Goal: Task Accomplishment & Management: Manage account settings

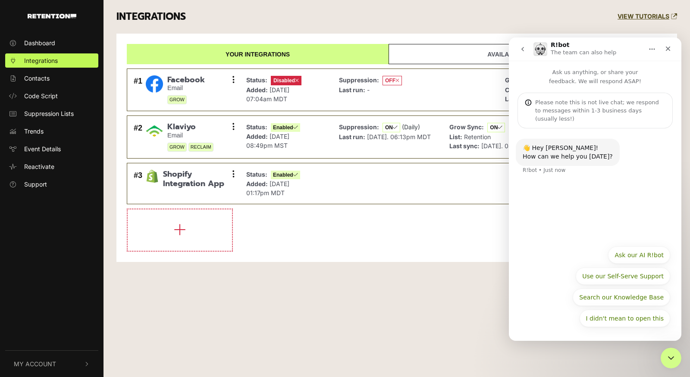
click at [565, 219] on div "👋 Hey Sean! How can we help you today? R!bot • Just now" at bounding box center [595, 185] width 173 height 113
click at [566, 197] on div "👋 Hey Sean! How can we help you today? R!bot • Just now" at bounding box center [595, 185] width 173 height 113
click at [654, 49] on icon "Home" at bounding box center [653, 49] width 6 height 1
click at [573, 89] on div "Ask us anything, or share your feedback. We will respond ASAP! Please note this…" at bounding box center [595, 95] width 173 height 68
click at [667, 49] on icon "Close" at bounding box center [668, 49] width 5 height 5
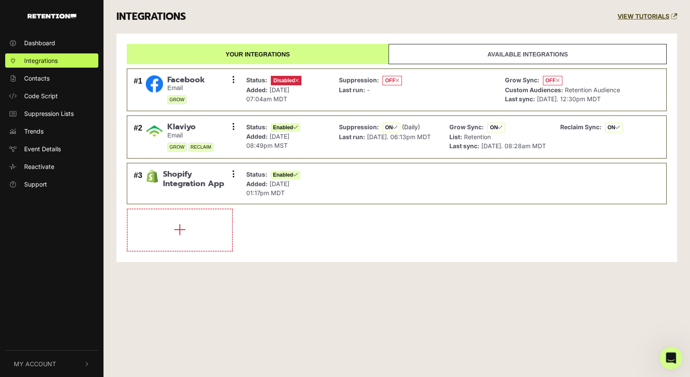
click at [668, 358] on icon "Open Intercom Messenger" at bounding box center [670, 357] width 14 height 14
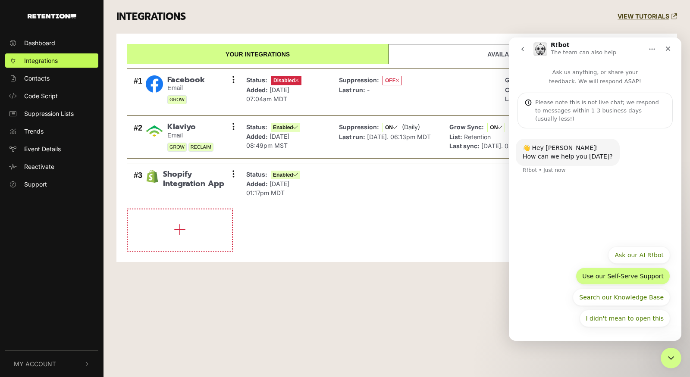
click at [636, 277] on button "Use our Self-Serve Support" at bounding box center [623, 276] width 94 height 17
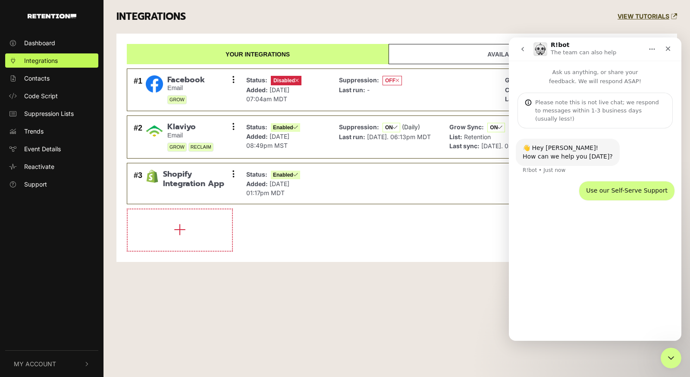
click at [601, 248] on div "👋 Hey Sean! How can we help you today? R!bot • Just now Use our Self-Serve Supp…" at bounding box center [595, 231] width 173 height 205
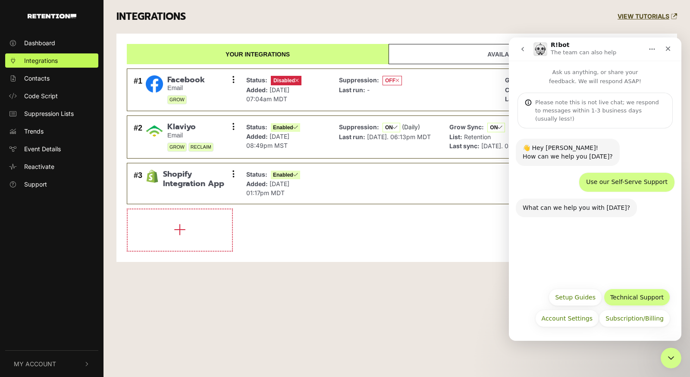
click at [658, 296] on button "Technical Support" at bounding box center [637, 297] width 66 height 17
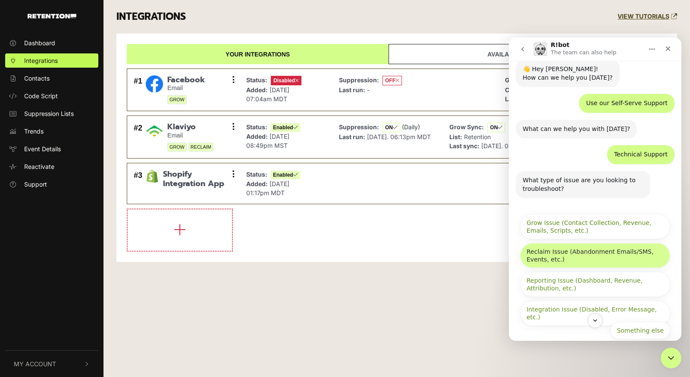
scroll to position [82, 0]
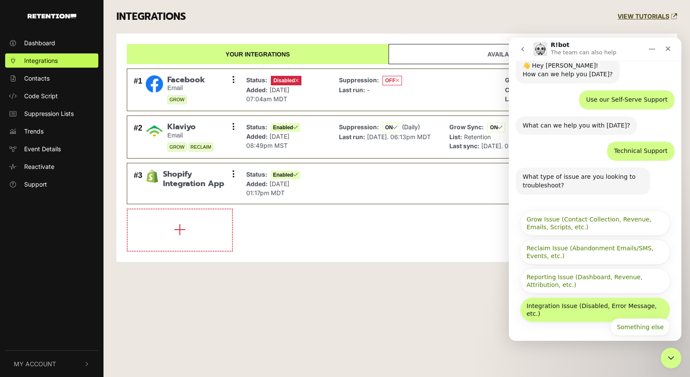
click at [598, 299] on button "Integration Issue (Disabled, Error Message, etc.)" at bounding box center [595, 310] width 150 height 25
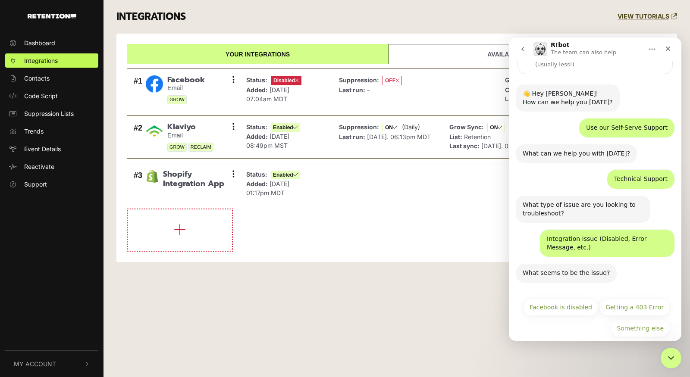
scroll to position [55, 0]
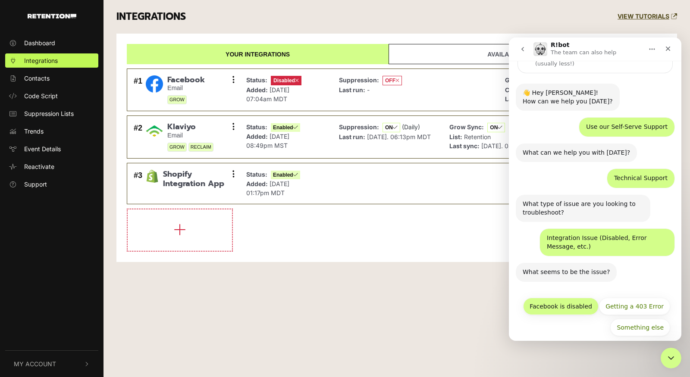
click at [571, 301] on button "Facebook is disabled" at bounding box center [560, 306] width 75 height 17
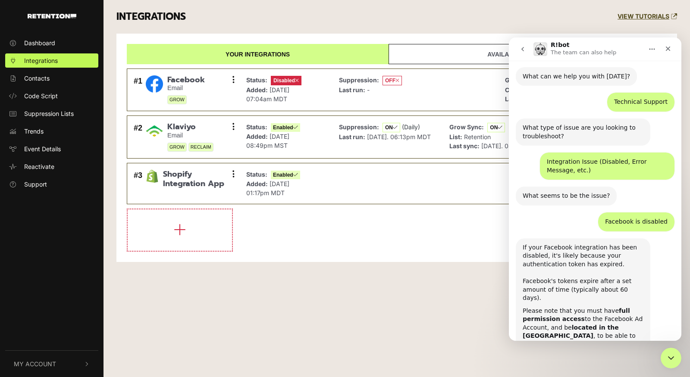
scroll to position [176, 0]
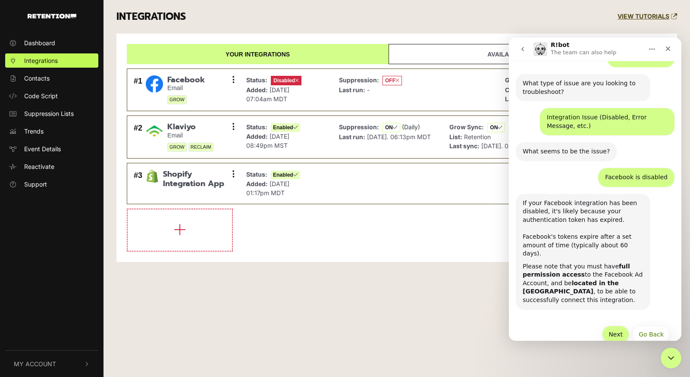
click at [616, 326] on button "Next" at bounding box center [615, 334] width 27 height 17
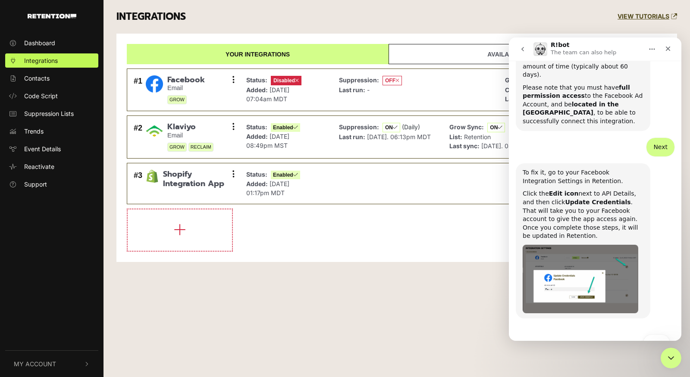
scroll to position [355, 0]
click at [405, 241] on li at bounding box center [397, 230] width 540 height 43
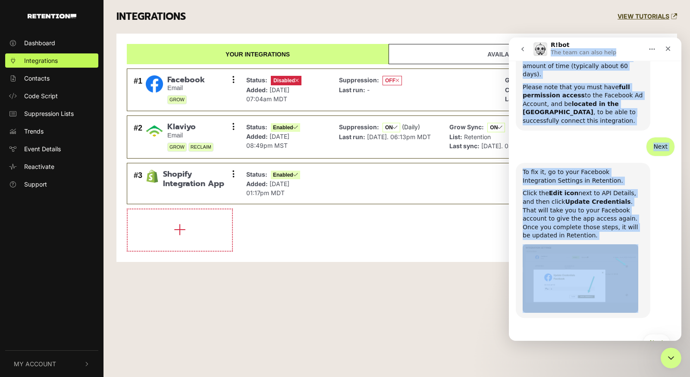
drag, startPoint x: 627, startPoint y: 46, endPoint x: 663, endPoint y: 239, distance: 196.1
click at [663, 239] on div "R!bot The team can also help Ask us anything, or share your feedback. We will r…" at bounding box center [595, 190] width 173 height 304
click at [666, 244] on div "To fix it, go to your Facebook Integration Settings in Retention. Click the Edi…" at bounding box center [595, 246] width 159 height 166
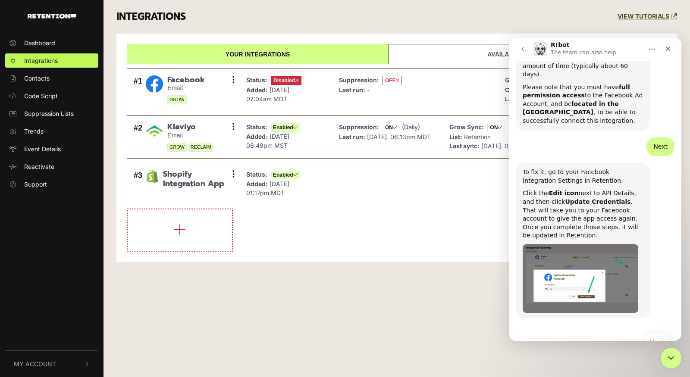
click at [443, 34] on div "Your integrations Available integrations #1 Facebook Email GROW Settings Sync H…" at bounding box center [396, 148] width 561 height 229
click at [661, 334] on button "Next" at bounding box center [656, 342] width 27 height 17
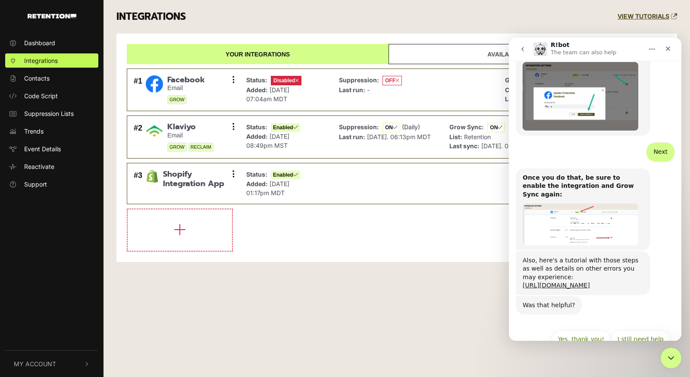
scroll to position [543, 0]
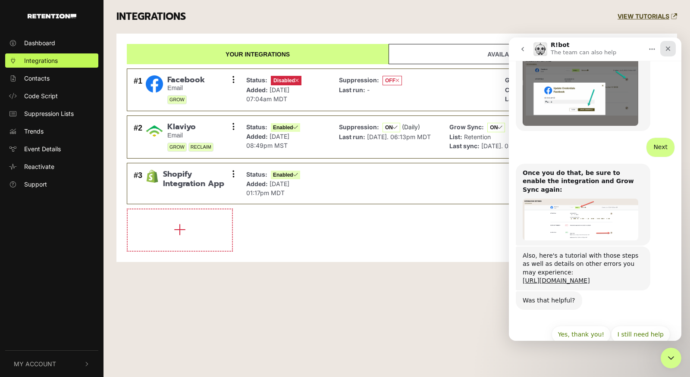
click at [670, 47] on icon "Close" at bounding box center [668, 48] width 7 height 7
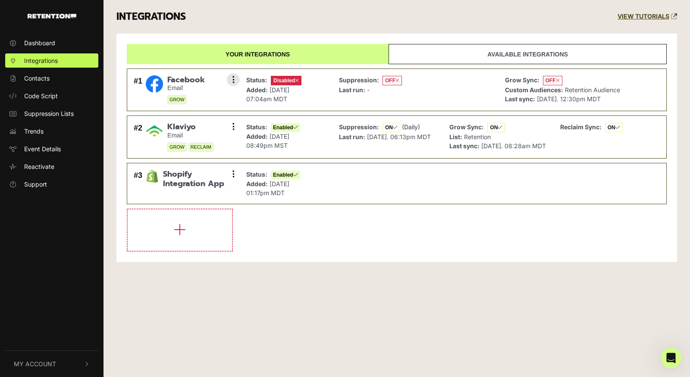
click at [554, 80] on span "OFF" at bounding box center [552, 80] width 19 height 9
click at [415, 86] on div "Suppression: OFF Last run: -" at bounding box center [416, 90] width 162 height 34
drag, startPoint x: 182, startPoint y: 85, endPoint x: 199, endPoint y: 79, distance: 17.6
click at [182, 85] on small "Email" at bounding box center [186, 88] width 38 height 7
click at [235, 75] on button at bounding box center [233, 79] width 13 height 13
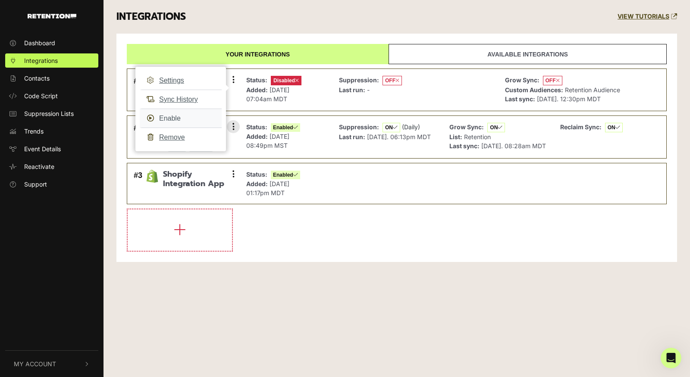
click at [173, 119] on link "Enable" at bounding box center [181, 118] width 82 height 19
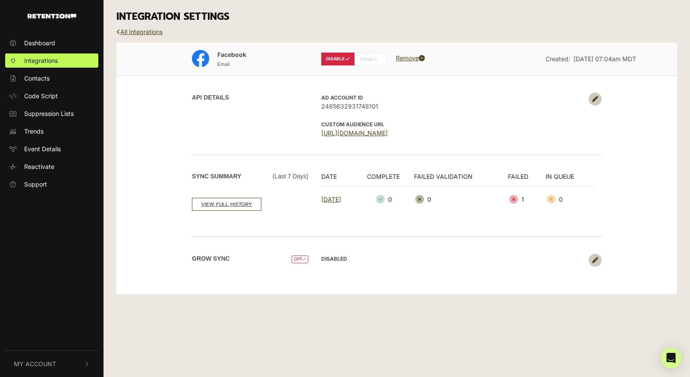
click at [594, 98] on icon at bounding box center [595, 99] width 6 height 6
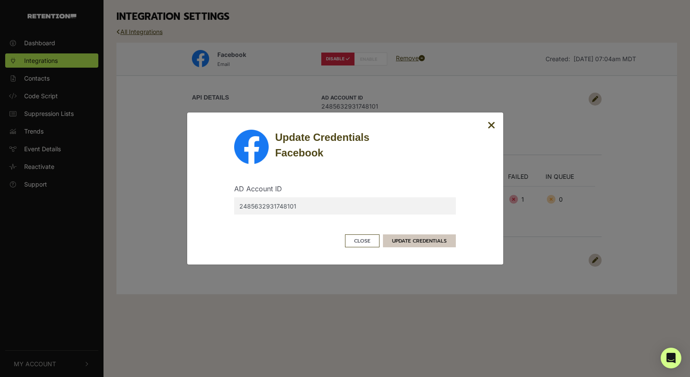
click at [431, 242] on button "UPDATE CREDENTIALS" at bounding box center [419, 241] width 73 height 13
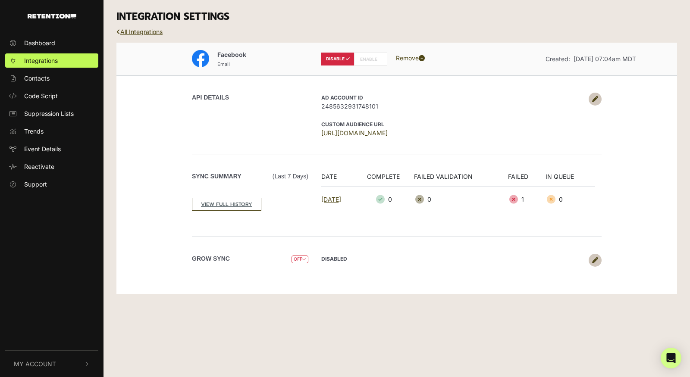
click at [368, 59] on label "ENABLE" at bounding box center [370, 59] width 33 height 13
radio input "false"
radio input "true"
click at [600, 261] on link at bounding box center [595, 260] width 13 height 13
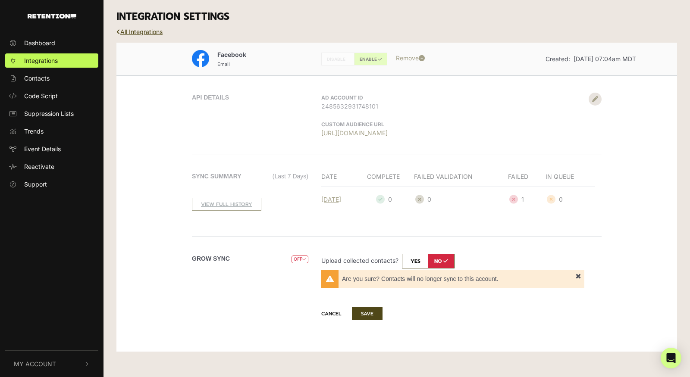
click at [415, 260] on input "checkbox" at bounding box center [428, 261] width 53 height 15
checkbox input "true"
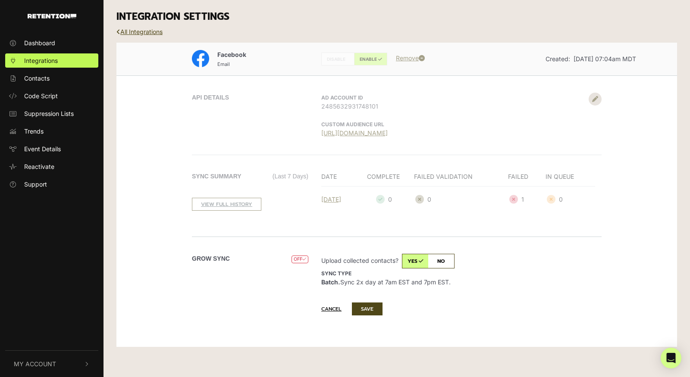
click at [370, 309] on button "SAVE" at bounding box center [367, 309] width 31 height 13
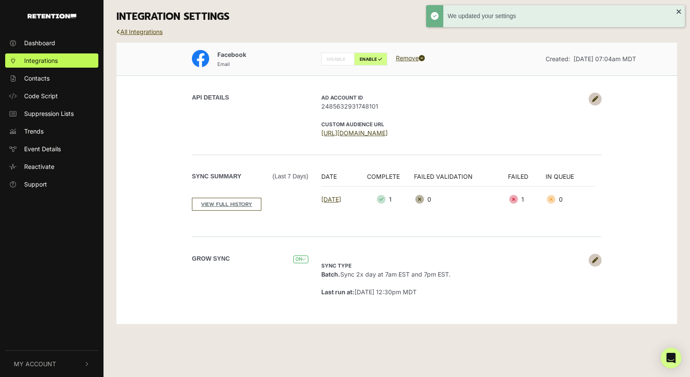
click at [138, 30] on link "All Integrations" at bounding box center [139, 31] width 46 height 7
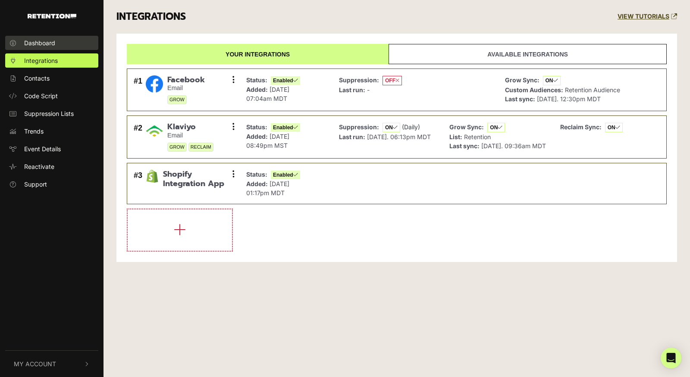
click at [52, 45] on span "Dashboard" at bounding box center [39, 42] width 31 height 9
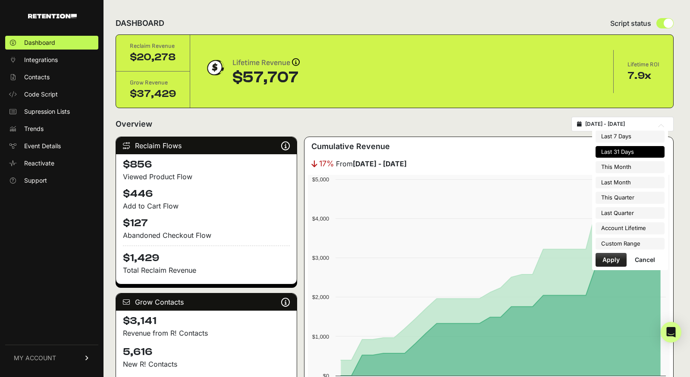
click at [623, 123] on input "[DATE] - [DATE]" at bounding box center [626, 124] width 83 height 7
click at [498, 125] on div "Overview [DATE] - [DATE]" at bounding box center [395, 124] width 558 height 15
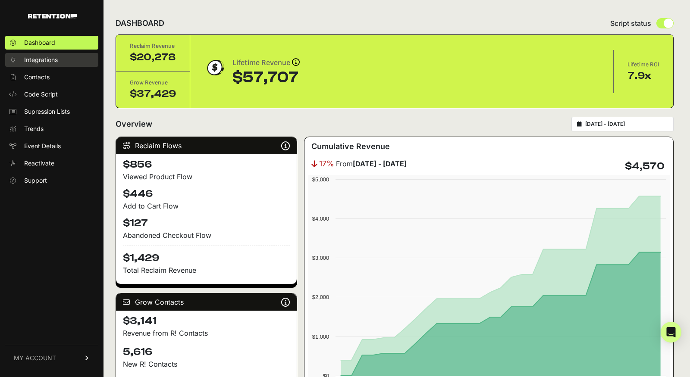
click at [55, 60] on span "Integrations" at bounding box center [41, 60] width 34 height 9
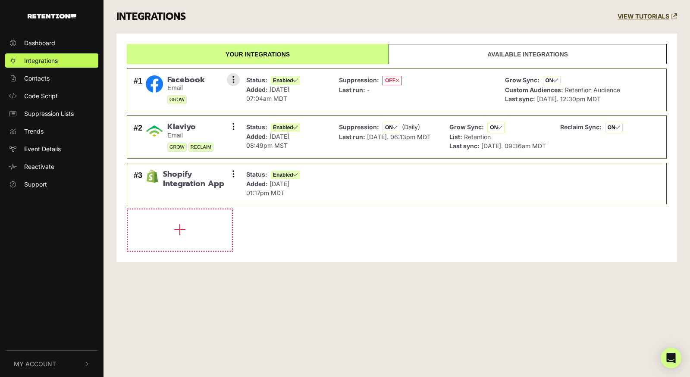
click at [399, 79] on icon at bounding box center [398, 80] width 4 height 5
click at [234, 80] on icon at bounding box center [234, 79] width 2 height 9
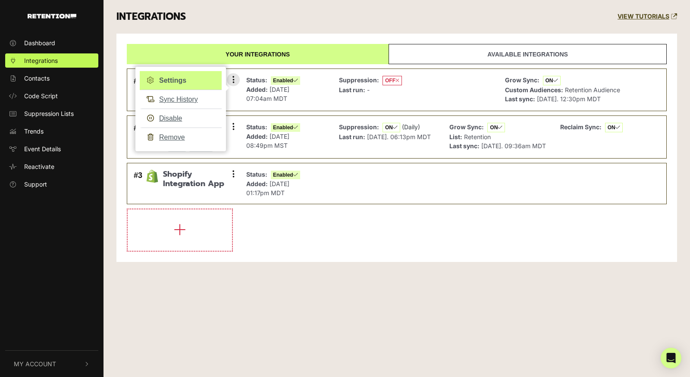
click at [179, 82] on link "Settings" at bounding box center [181, 80] width 82 height 19
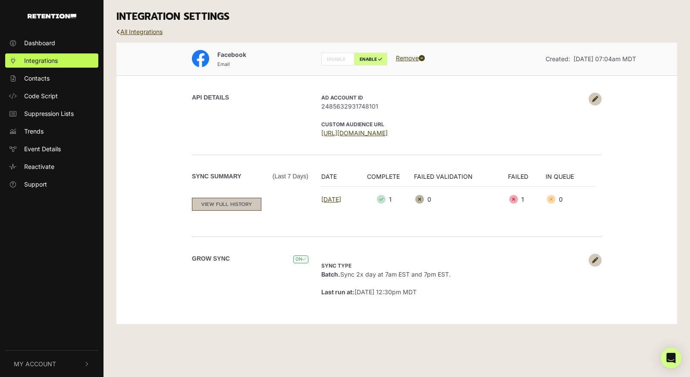
click at [243, 206] on link "VIEW FULL HISTORY" at bounding box center [226, 204] width 69 height 13
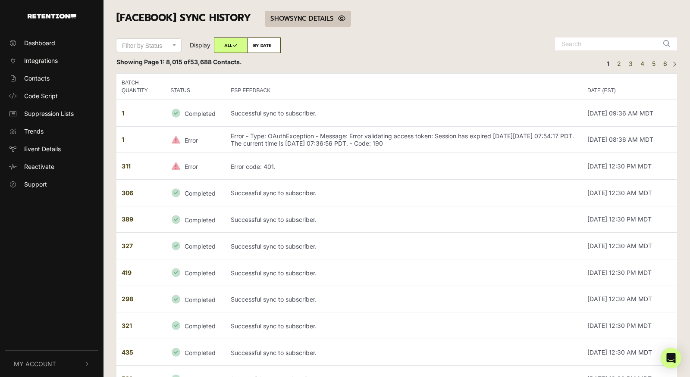
click at [319, 16] on link "SHOW HIDE SYNC DETAILS" at bounding box center [308, 19] width 86 height 16
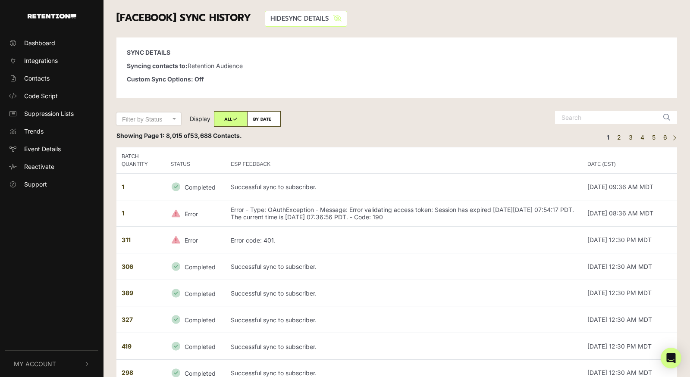
click at [319, 16] on link "SHOW HIDE SYNC DETAILS" at bounding box center [306, 19] width 82 height 16
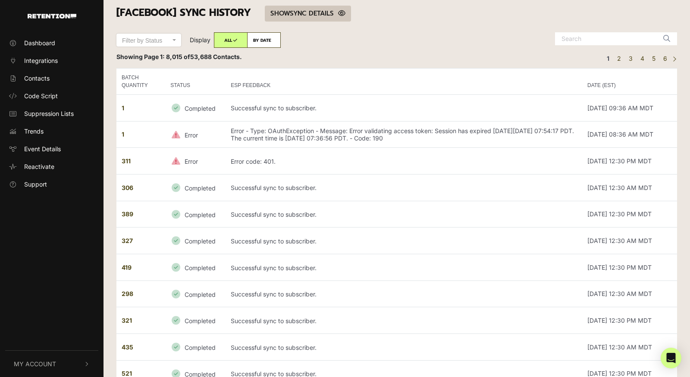
click at [319, 16] on link "SHOW HIDE SYNC DETAILS" at bounding box center [308, 14] width 86 height 16
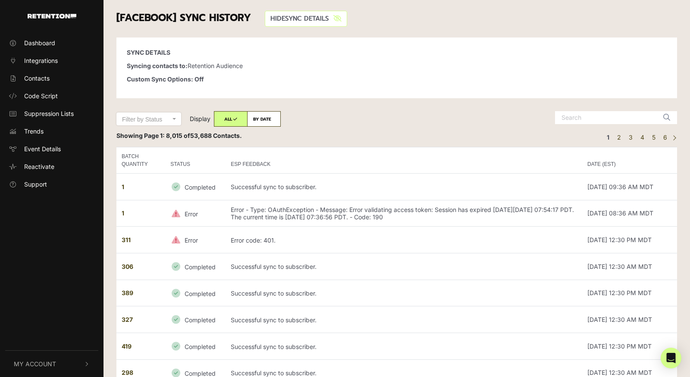
click at [319, 16] on link "SHOW HIDE SYNC DETAILS" at bounding box center [306, 19] width 82 height 16
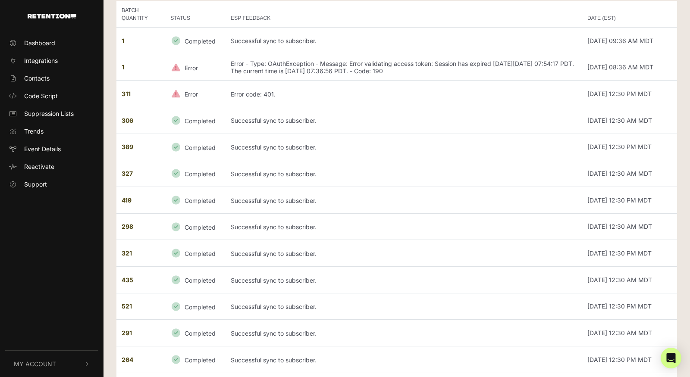
scroll to position [73, 0]
click at [44, 43] on span "Dashboard" at bounding box center [39, 42] width 31 height 9
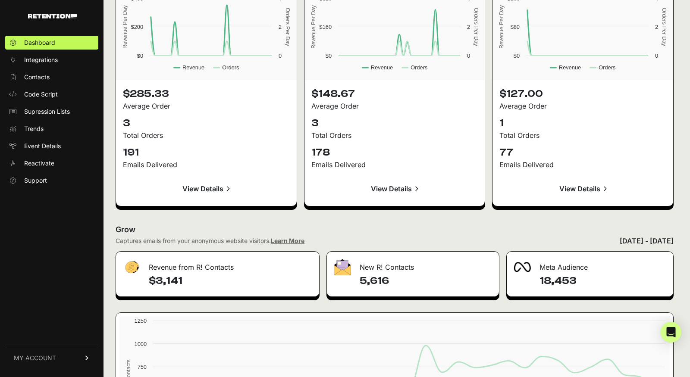
scroll to position [964, 0]
